Goal: Information Seeking & Learning: Learn about a topic

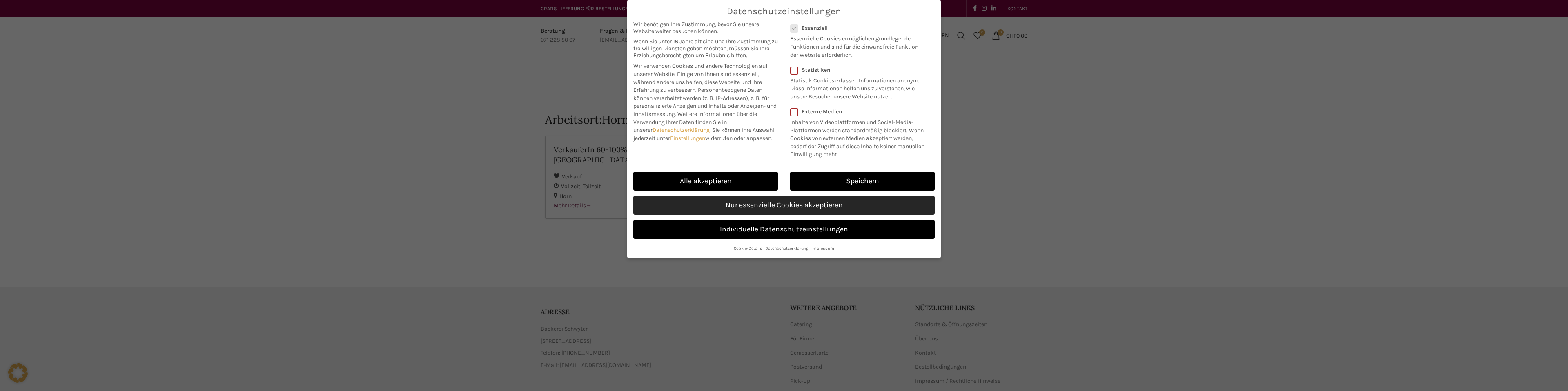
click at [822, 207] on link "Nur essenzielle Cookies akzeptieren" at bounding box center [783, 205] width 301 height 19
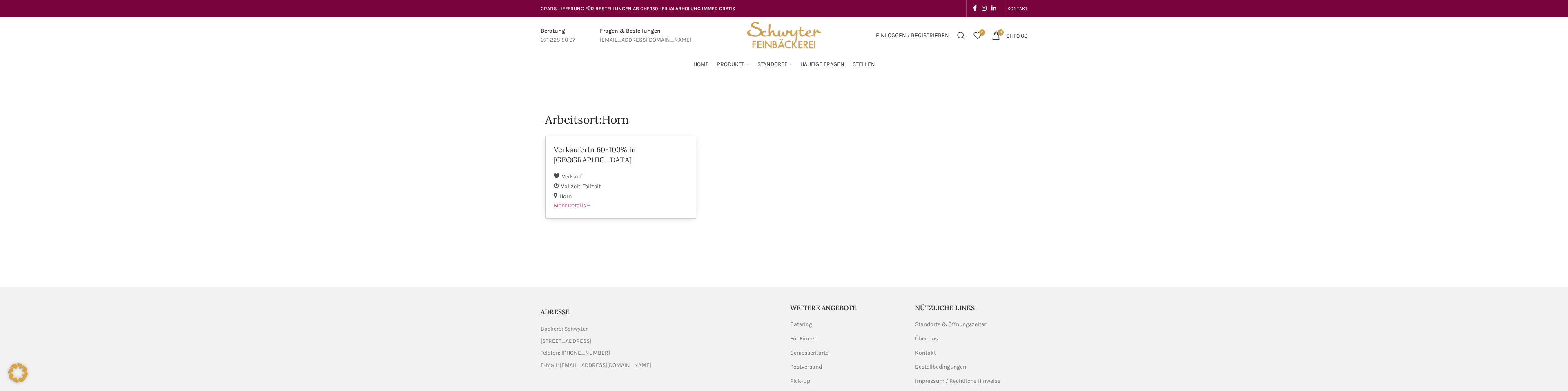
click at [575, 202] on span "Mehr Details" at bounding box center [573, 205] width 38 height 7
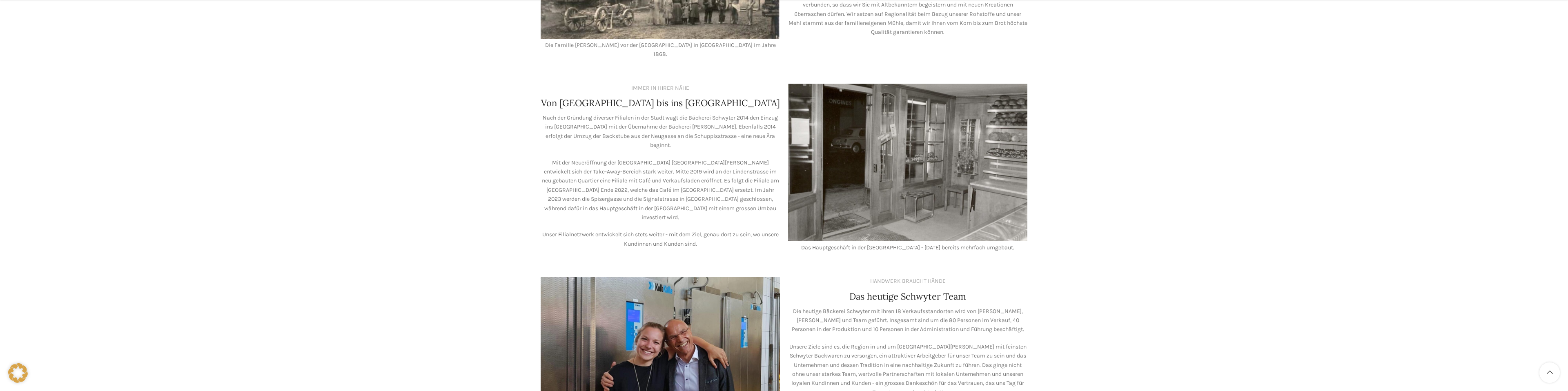
scroll to position [704, 0]
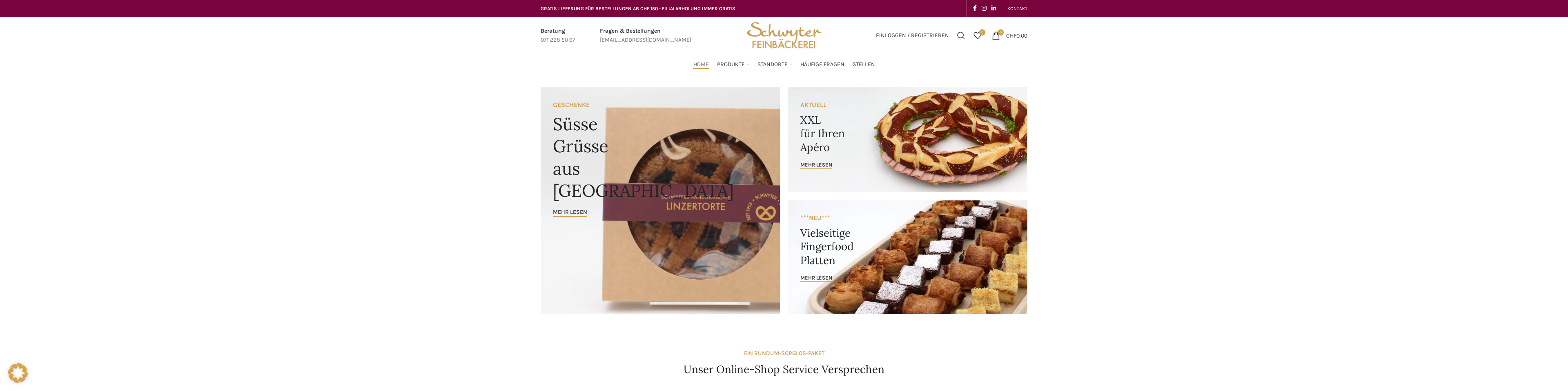
click at [705, 152] on link "Banner link" at bounding box center [660, 201] width 239 height 227
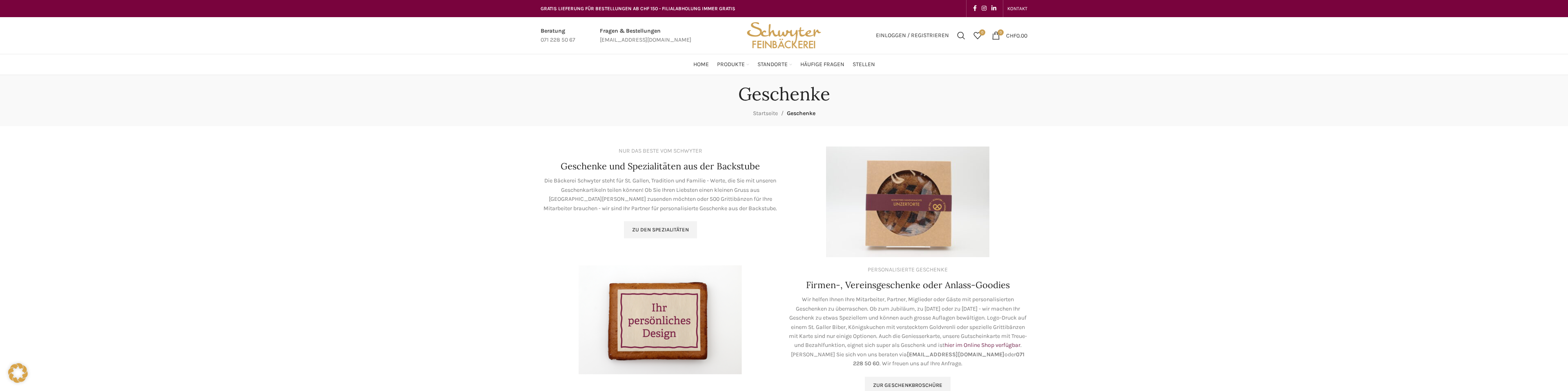
click at [912, 218] on img at bounding box center [908, 202] width 163 height 111
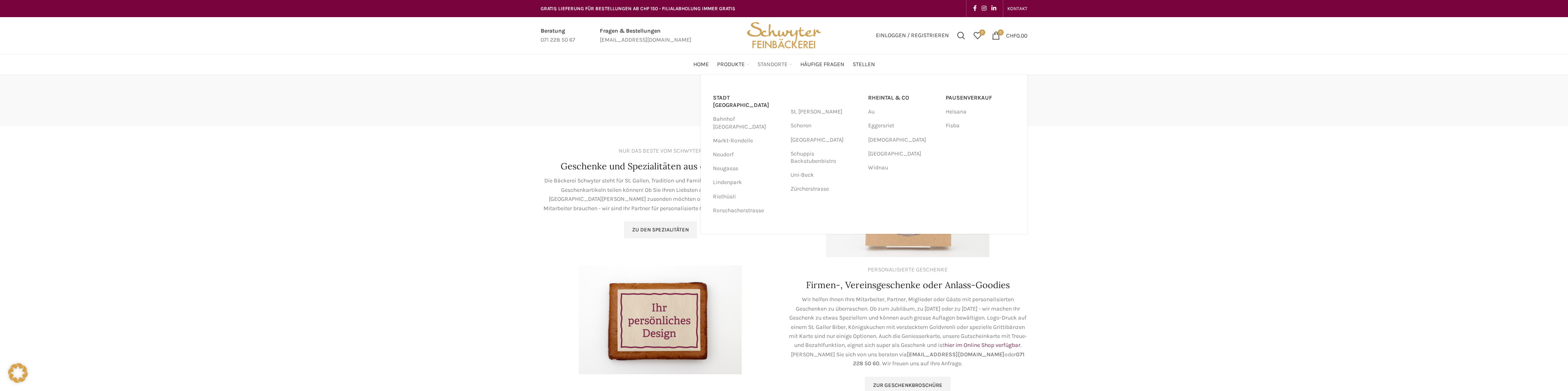
click at [774, 63] on span "Standorte" at bounding box center [772, 64] width 30 height 8
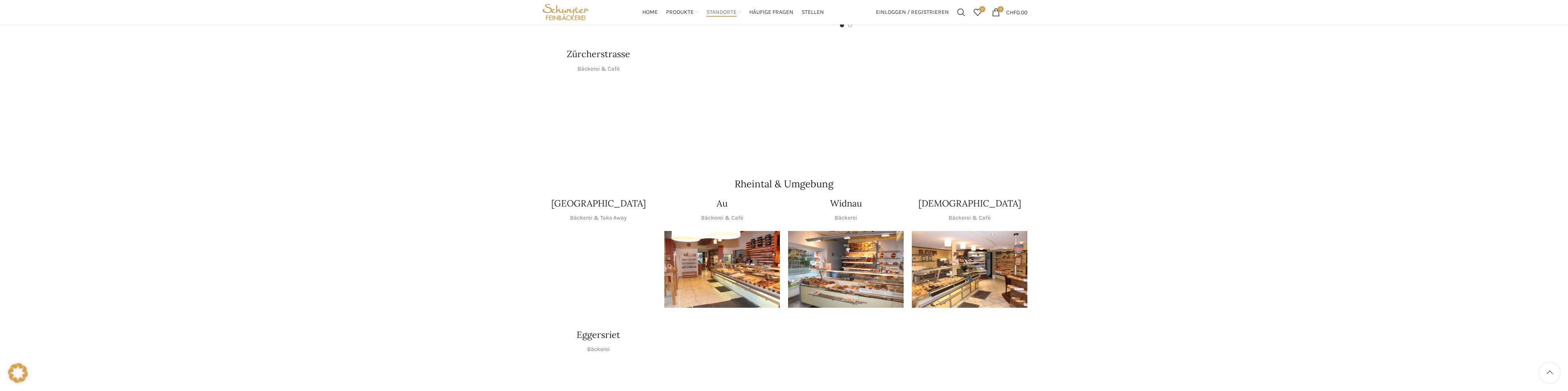
scroll to position [566, 0]
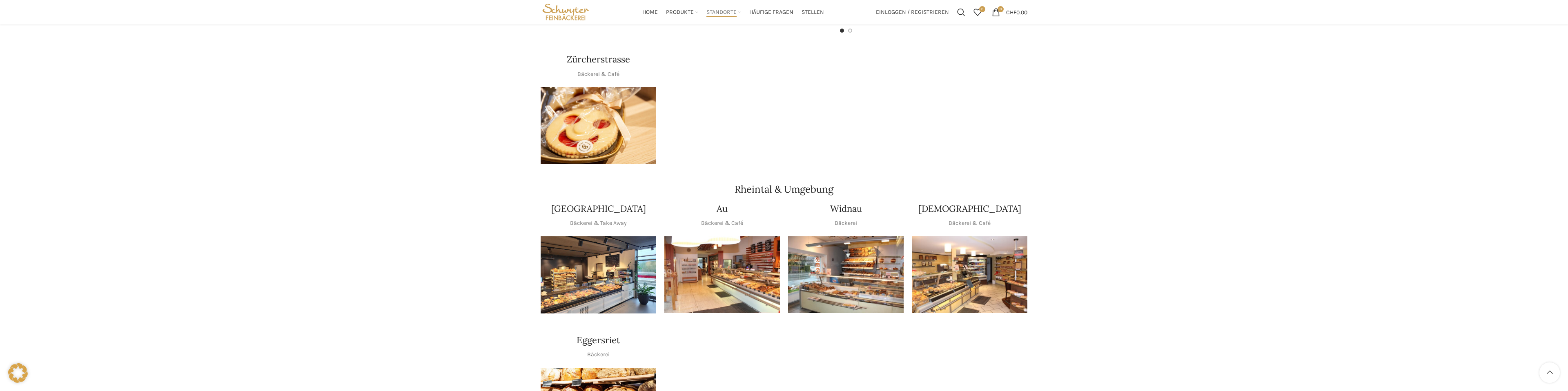
click at [841, 271] on img "1 / 1" at bounding box center [846, 274] width 116 height 77
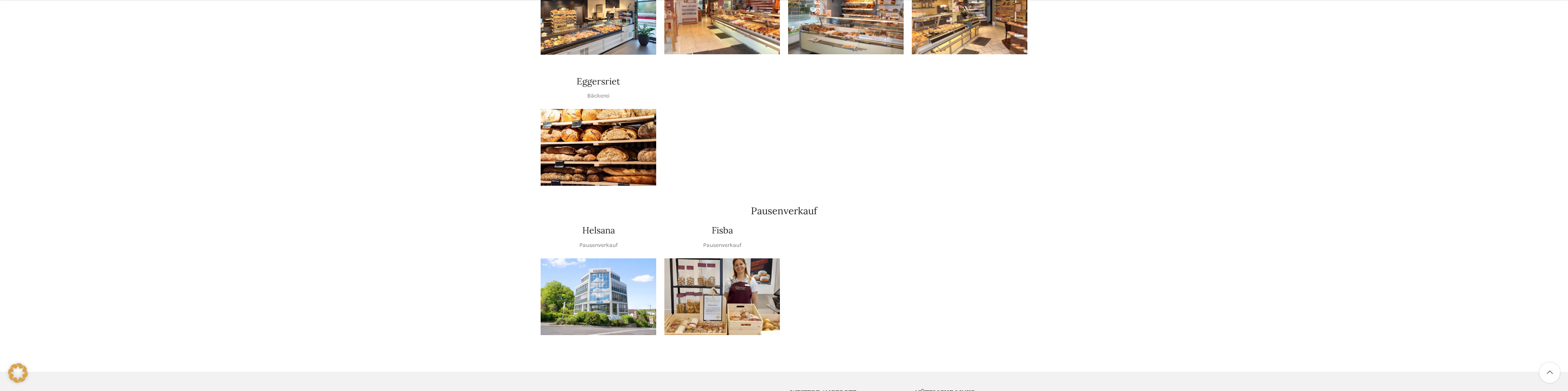
scroll to position [866, 0]
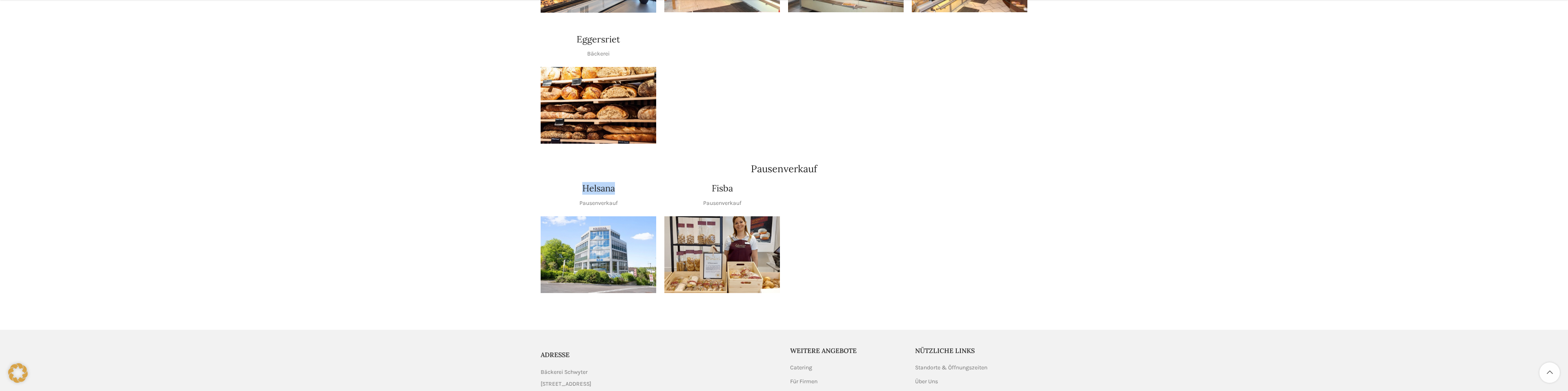
drag, startPoint x: 579, startPoint y: 181, endPoint x: 616, endPoint y: 182, distance: 37.0
click at [616, 182] on div "Helsana" at bounding box center [598, 188] width 116 height 13
drag, startPoint x: 707, startPoint y: 176, endPoint x: 735, endPoint y: 179, distance: 28.2
click at [735, 182] on div "Fisba" at bounding box center [722, 188] width 116 height 13
click at [791, 186] on div at bounding box center [845, 237] width 124 height 119
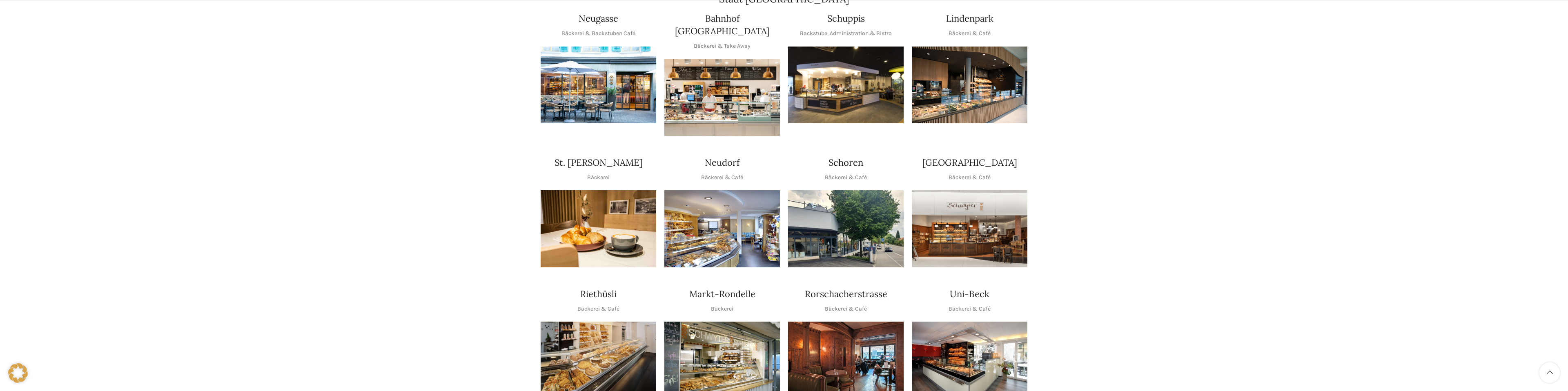
scroll to position [272, 0]
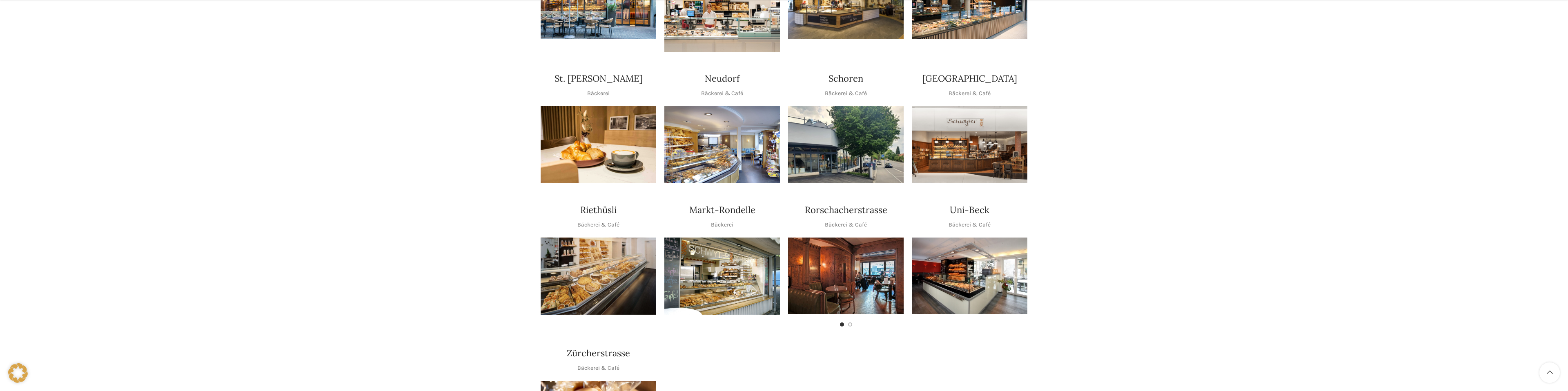
click at [617, 272] on img "1 / 1" at bounding box center [598, 275] width 116 height 77
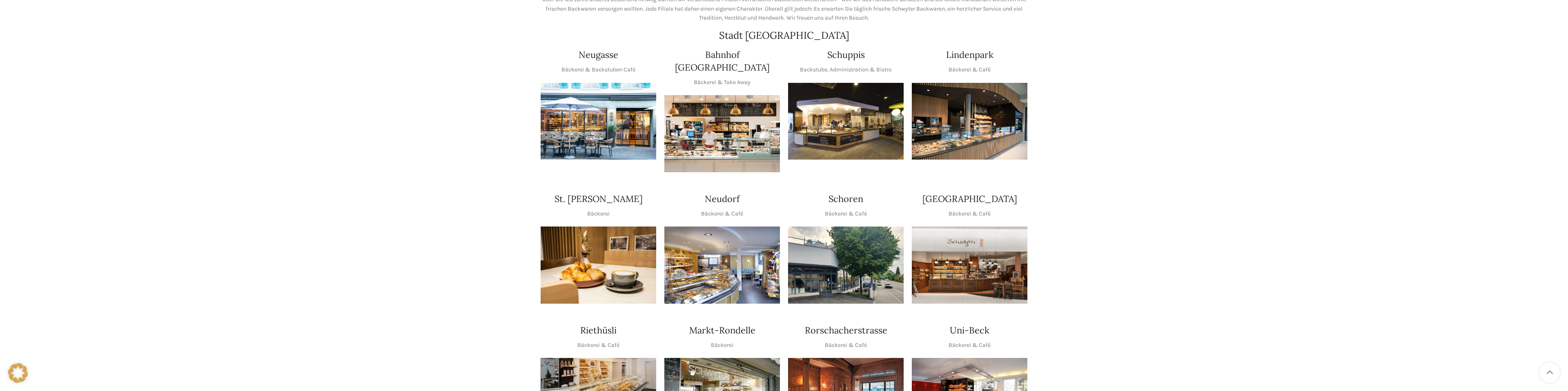
scroll to position [54, 0]
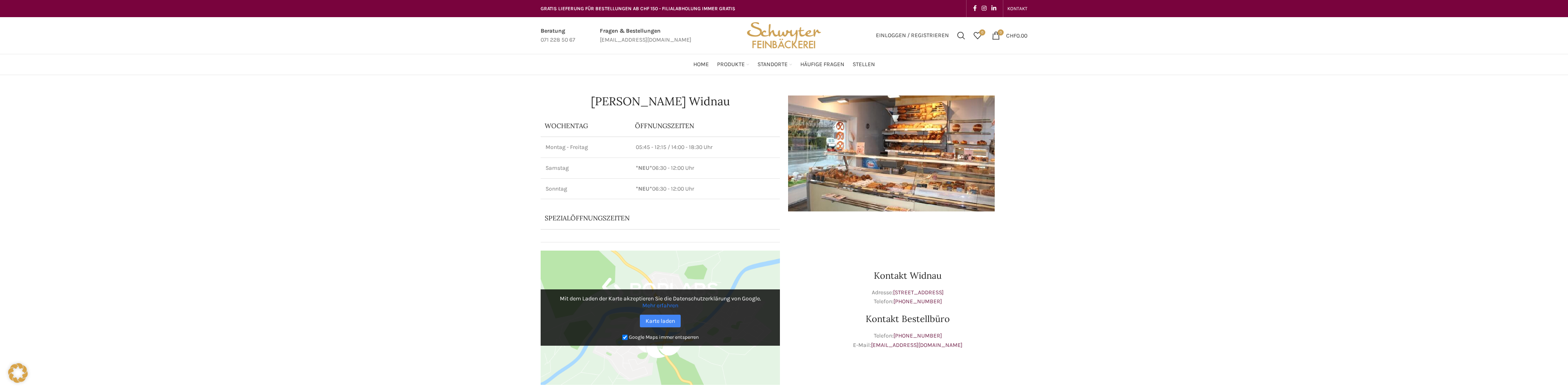
click at [912, 181] on img at bounding box center [891, 153] width 206 height 116
